Goal: Obtain resource: Obtain resource

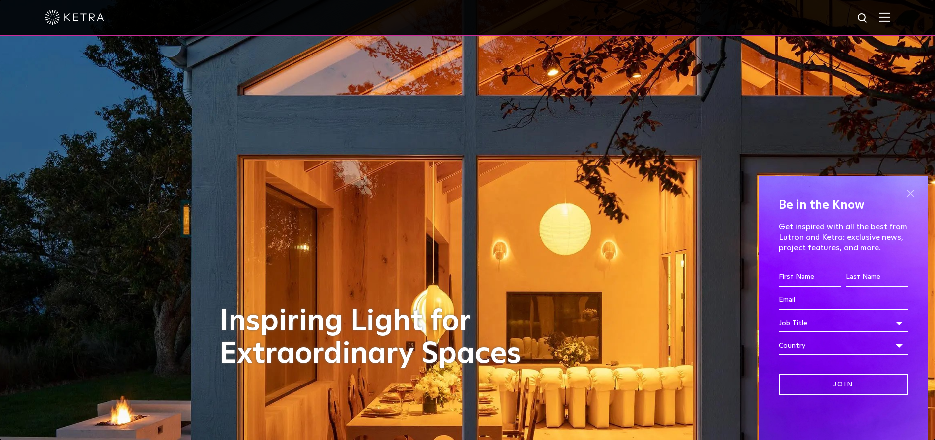
click at [911, 191] on span at bounding box center [909, 193] width 15 height 15
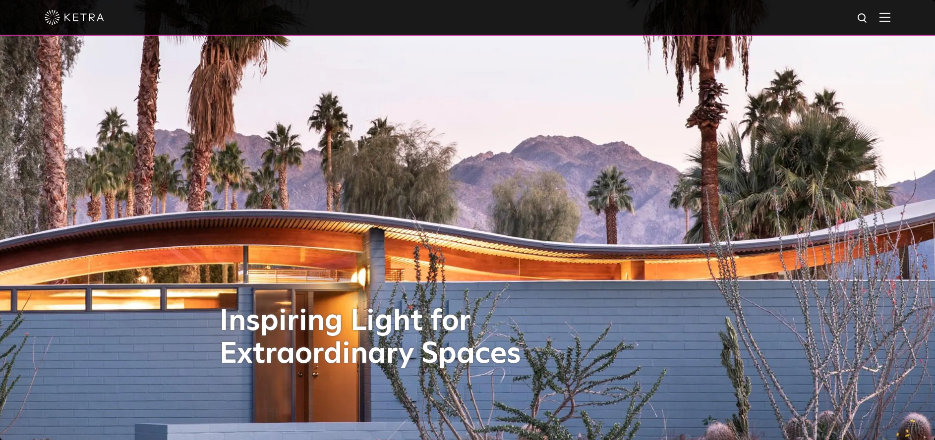
click at [890, 20] on img at bounding box center [884, 16] width 11 height 9
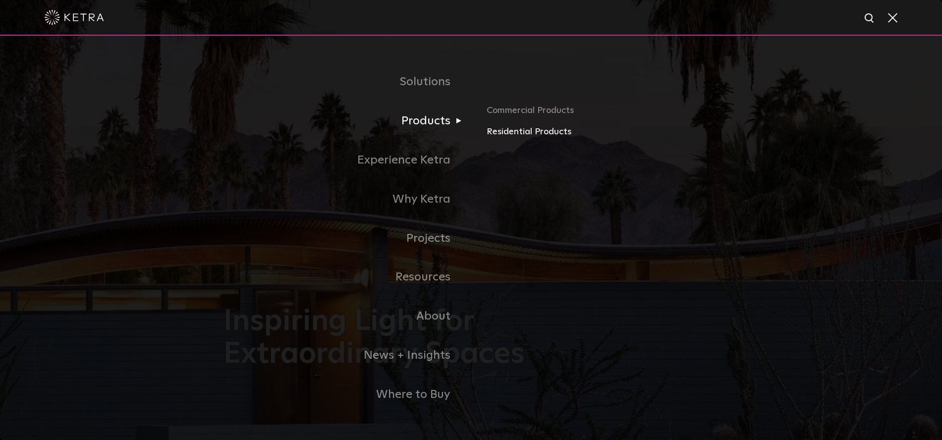
click at [505, 131] on link "Residential Products" at bounding box center [603, 132] width 232 height 14
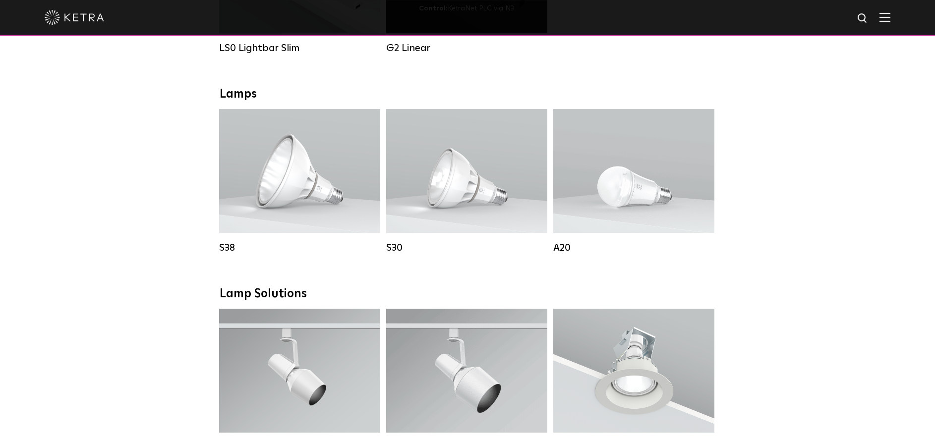
scroll to position [507, 0]
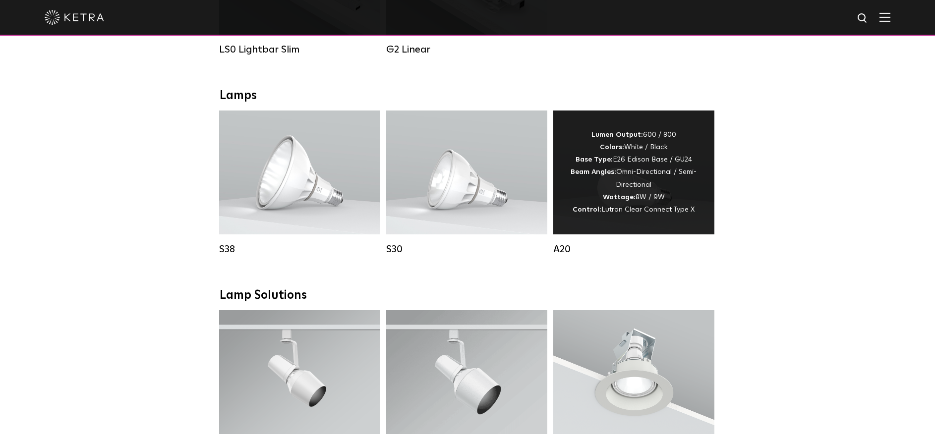
click at [598, 152] on div "Lumen Output: 600 / 800 Colors: White / Black Base Type: E26 Edison Base / GU24…" at bounding box center [633, 172] width 131 height 87
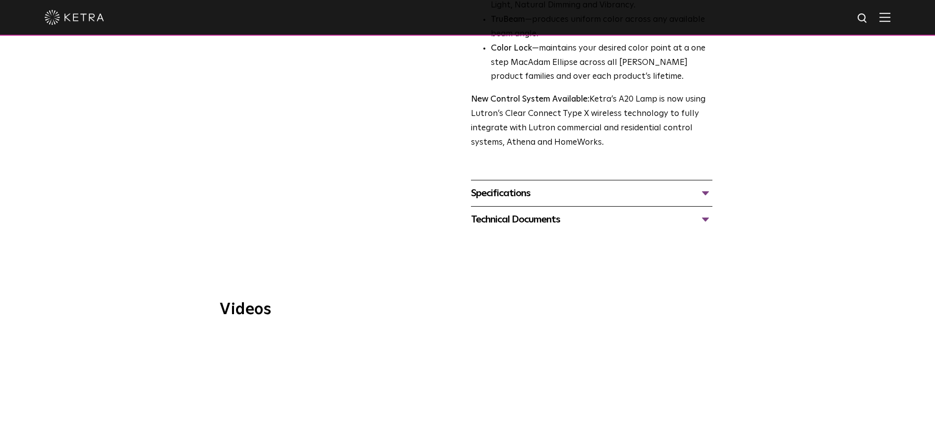
scroll to position [389, 0]
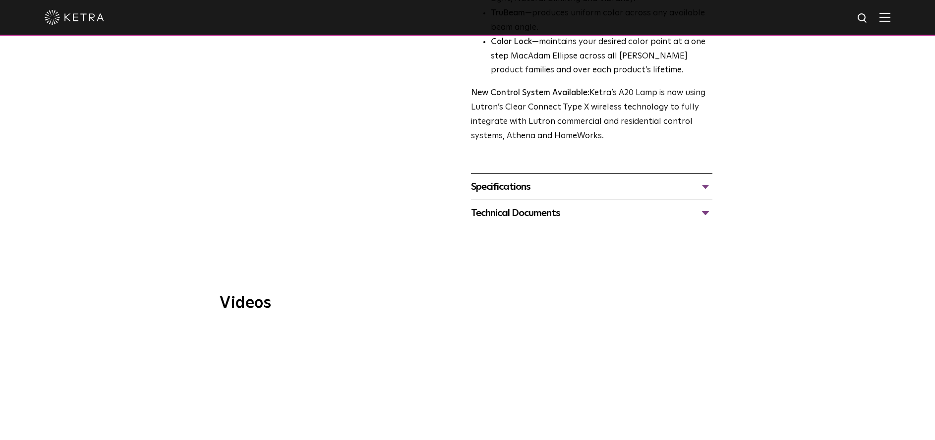
click at [543, 205] on div "Technical Documents" at bounding box center [591, 213] width 241 height 16
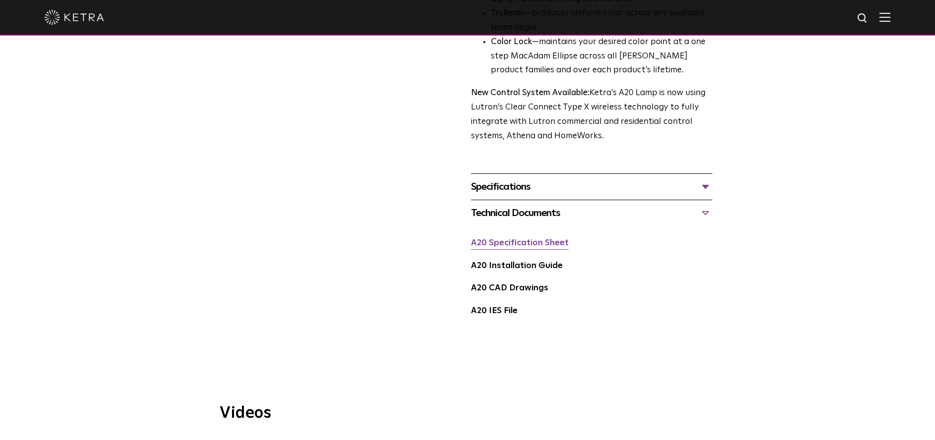
click at [526, 239] on link "A20 Specification Sheet" at bounding box center [520, 243] width 98 height 8
